Goal: Register for event/course

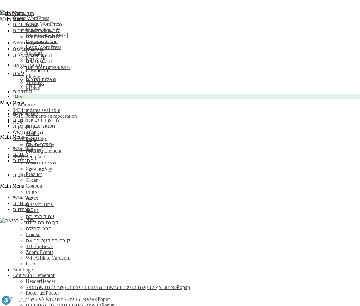
select select
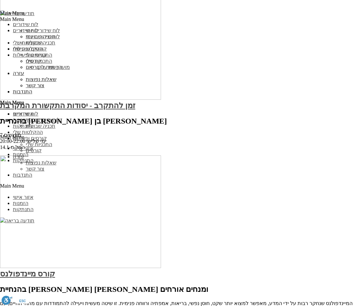
scroll to position [1347, 0]
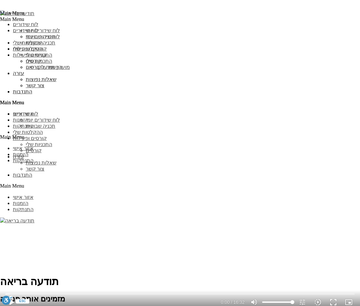
scroll to position [831, 0]
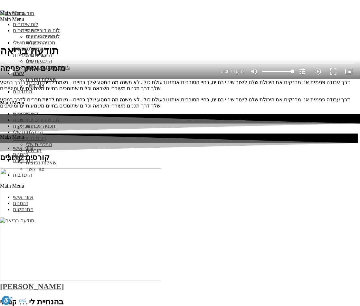
scroll to position [1132, 0]
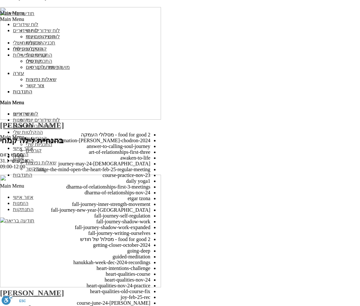
scroll to position [0, 0]
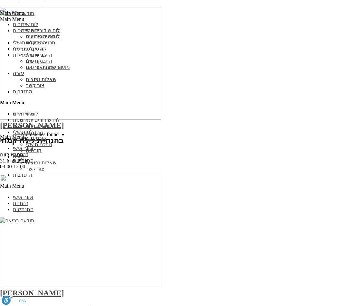
type input "org_"
type input "org_macabi"
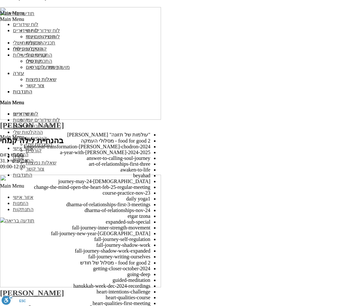
scroll to position [1134, 0]
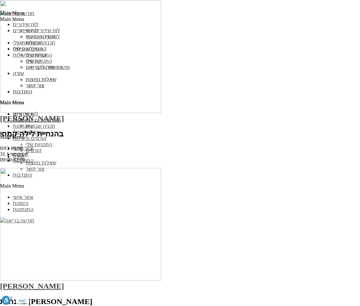
scroll to position [1139, 0]
